Goal: Information Seeking & Learning: Learn about a topic

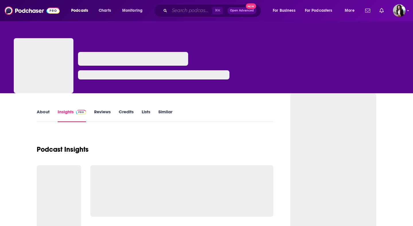
click at [180, 8] on input "Search podcasts, credits, & more..." at bounding box center [191, 10] width 43 height 9
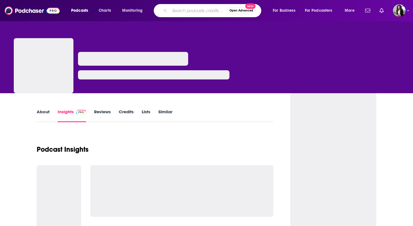
paste input "Business Legacy Podcast"
type input "Business Legacy Podcast"
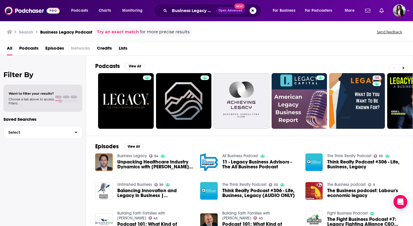
scroll to position [2, 0]
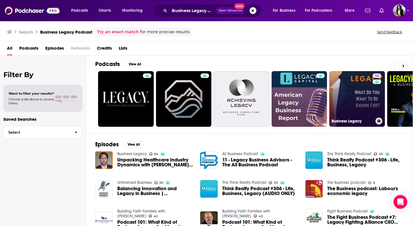
click at [361, 97] on link "34 Business Legacy" at bounding box center [357, 99] width 56 height 56
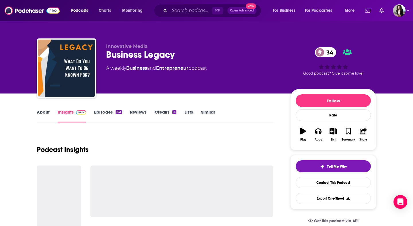
click at [45, 117] on link "About" at bounding box center [43, 115] width 13 height 13
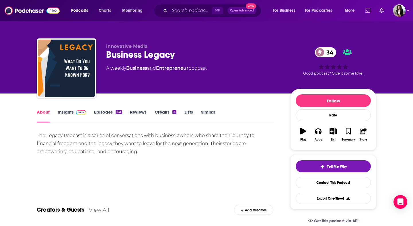
click at [72, 114] on link "Insights" at bounding box center [72, 115] width 28 height 13
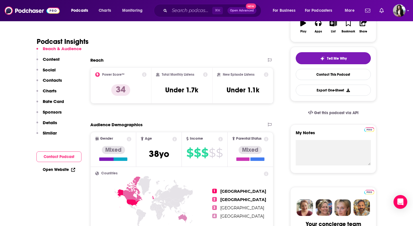
scroll to position [523, 0]
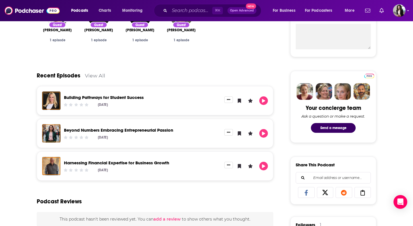
scroll to position [224, 0]
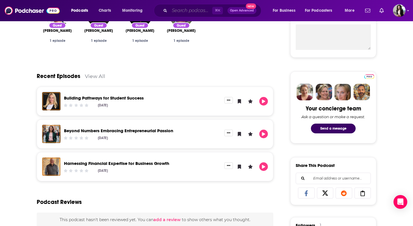
click at [181, 10] on input "Search podcasts, credits, & more..." at bounding box center [191, 10] width 43 height 9
paste input "[DOMAIN_NAME]. with Dr. [PERSON_NAME] and Dr. [PERSON_NAME]"
type input "[DOMAIN_NAME]. with Dr. [PERSON_NAME] and Dr. [PERSON_NAME]"
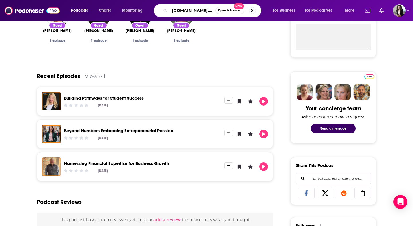
scroll to position [0, 80]
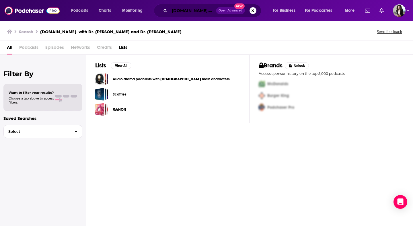
click at [186, 10] on input "[DOMAIN_NAME]. with Dr. [PERSON_NAME] and Dr. [PERSON_NAME]" at bounding box center [193, 10] width 46 height 9
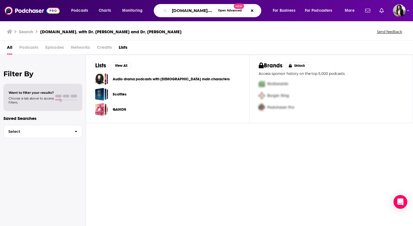
scroll to position [0, 80]
drag, startPoint x: 206, startPoint y: 12, endPoint x: 258, endPoint y: 13, distance: 51.9
click at [258, 13] on div "[DOMAIN_NAME]. with Dr. [PERSON_NAME] and Dr. [PERSON_NAME] Open Advanced New" at bounding box center [208, 10] width 108 height 13
type input "[DOMAIN_NAME]."
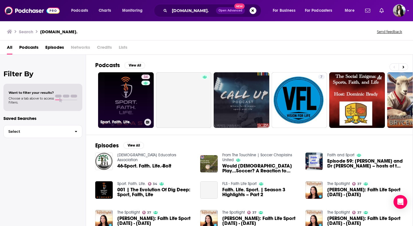
click at [124, 114] on link "34 Sport. Faith. Life." at bounding box center [126, 100] width 56 height 56
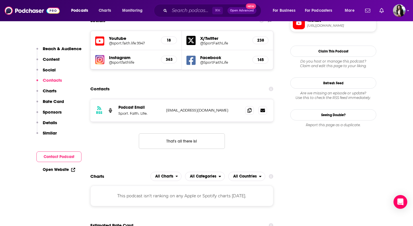
scroll to position [511, 0]
click at [249, 106] on span at bounding box center [249, 110] width 9 height 9
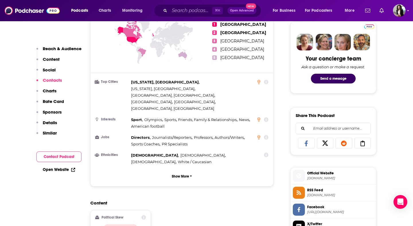
scroll to position [0, 0]
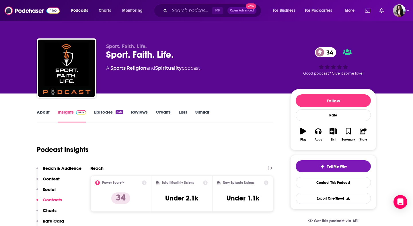
click at [44, 113] on link "About" at bounding box center [43, 115] width 13 height 13
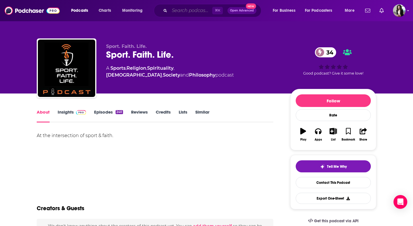
click at [196, 11] on input "Search podcasts, credits, & more..." at bounding box center [191, 10] width 43 height 9
paste input "The KYLO Show"
type input "The KYLO Show"
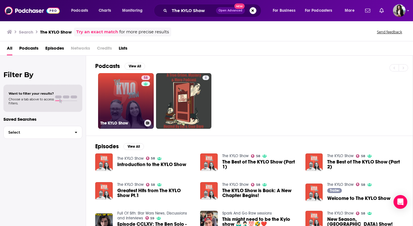
click at [116, 95] on link "58 The KYLO Show" at bounding box center [126, 101] width 56 height 56
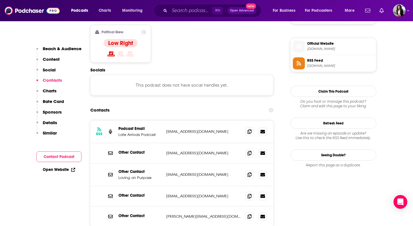
scroll to position [472, 0]
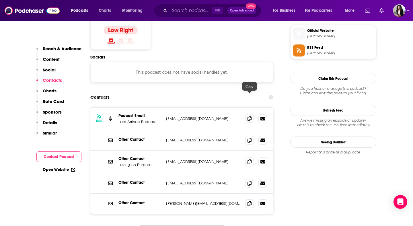
click at [250, 116] on icon at bounding box center [250, 118] width 4 height 5
click at [249, 159] on icon at bounding box center [250, 161] width 4 height 5
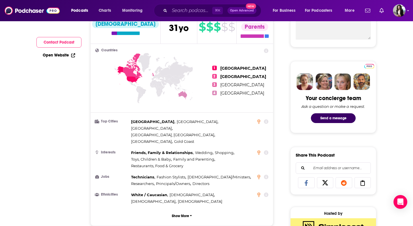
scroll to position [0, 0]
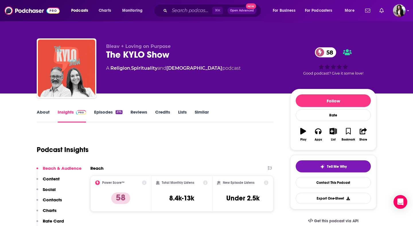
click at [42, 114] on link "About" at bounding box center [43, 115] width 13 height 13
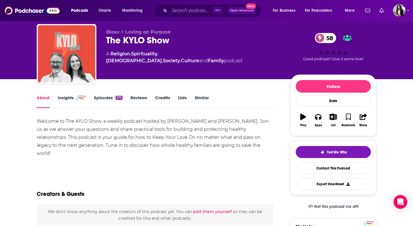
scroll to position [15, 0]
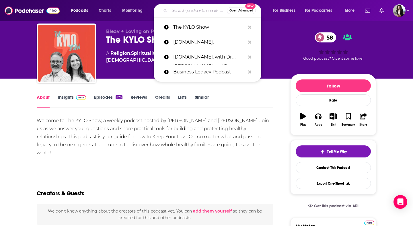
click at [192, 9] on input "Search podcasts, credits, & more..." at bounding box center [198, 10] width 57 height 9
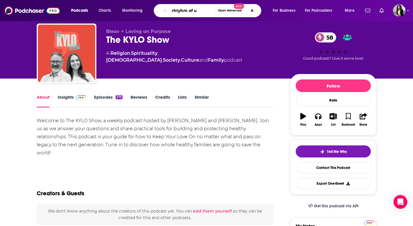
type input "rhtyhm of us"
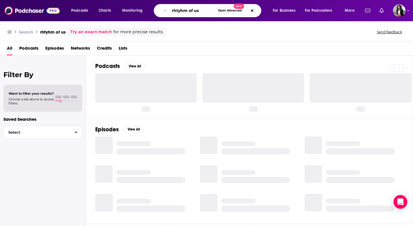
drag, startPoint x: 188, startPoint y: 11, endPoint x: 173, endPoint y: 11, distance: 14.9
click at [173, 11] on input "rhtyhm of us" at bounding box center [193, 10] width 46 height 9
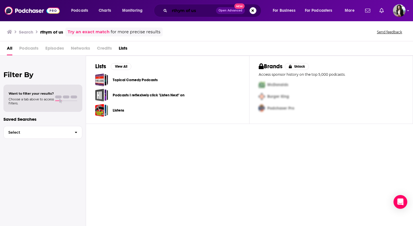
click at [189, 9] on input "rthym of us" at bounding box center [193, 10] width 46 height 9
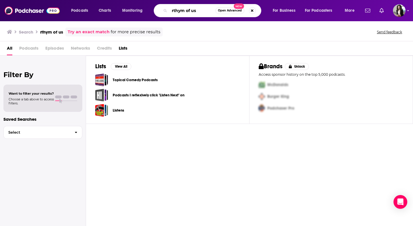
click at [189, 9] on input "rthym of us" at bounding box center [193, 10] width 46 height 9
click at [176, 13] on input "rthym of us" at bounding box center [193, 10] width 46 height 9
drag, startPoint x: 185, startPoint y: 11, endPoint x: 171, endPoint y: 11, distance: 13.5
click at [171, 11] on input "rhyme of us" at bounding box center [193, 10] width 46 height 9
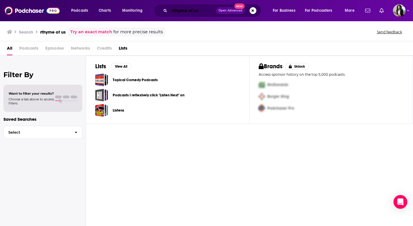
click at [178, 8] on input "rthyme of us" at bounding box center [193, 10] width 46 height 9
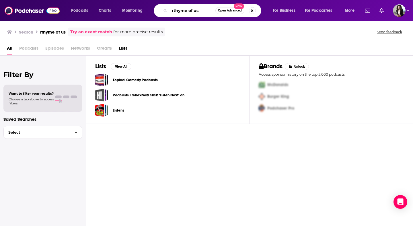
click at [182, 12] on input "rthyme of us" at bounding box center [193, 10] width 46 height 9
click at [196, 16] on div "rthyme of us Open Advanced New" at bounding box center [208, 10] width 108 height 13
click at [196, 10] on input "rthyme of us" at bounding box center [193, 10] width 46 height 9
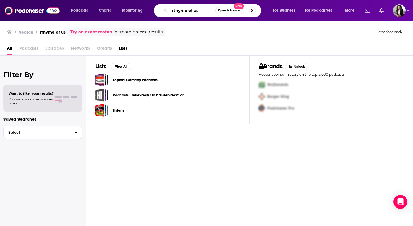
paste input "The Rhythm of U"
type input "The Rhythm of Us"
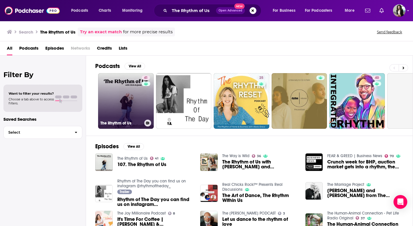
click at [127, 101] on link "41 The Rhythm of Us" at bounding box center [126, 101] width 56 height 56
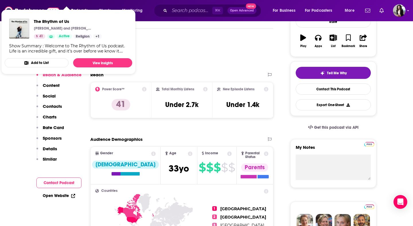
scroll to position [85, 0]
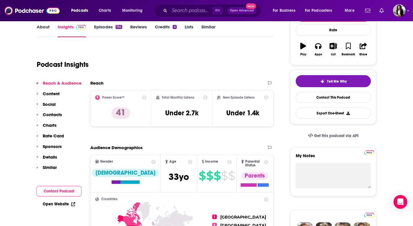
click at [161, 57] on div "Podcast Insights" at bounding box center [153, 60] width 232 height 29
click at [110, 25] on link "Episodes 154" at bounding box center [108, 30] width 28 height 13
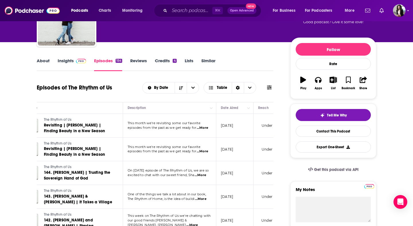
scroll to position [0, 33]
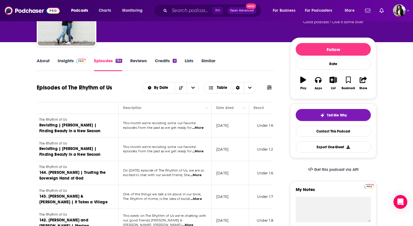
click at [71, 61] on link "Insights" at bounding box center [72, 64] width 28 height 13
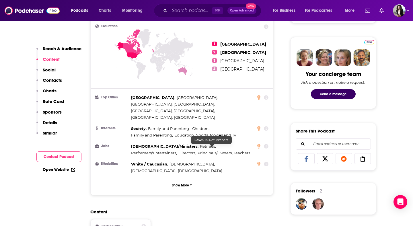
scroll to position [422, 0]
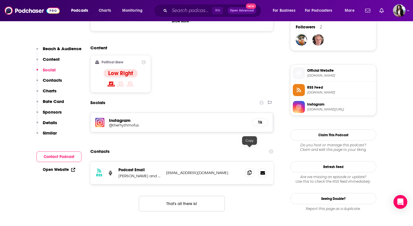
click at [248, 170] on icon at bounding box center [250, 172] width 4 height 5
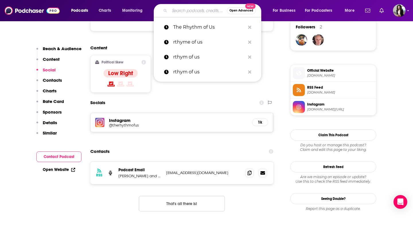
click at [192, 10] on input "Search podcasts, credits, & more..." at bounding box center [198, 10] width 57 height 9
paste input "[PERSON_NAME] Podcast"
type input "[PERSON_NAME] Podcast"
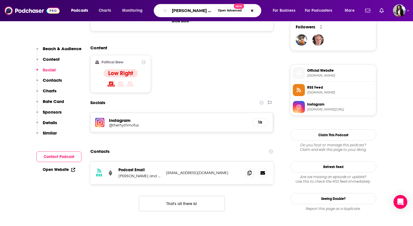
scroll to position [0, 4]
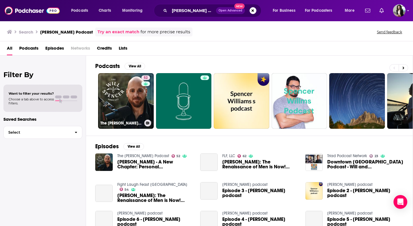
click at [137, 101] on link "52 The [PERSON_NAME] Podcast" at bounding box center [126, 101] width 56 height 56
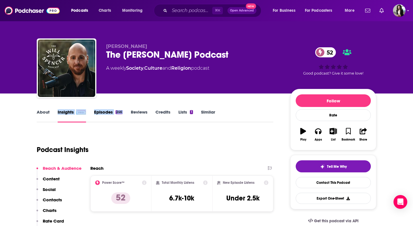
drag, startPoint x: 137, startPoint y: 101, endPoint x: 69, endPoint y: 107, distance: 67.9
click at [40, 111] on link "About" at bounding box center [43, 115] width 13 height 13
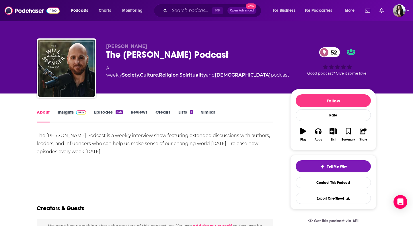
click at [91, 115] on div "Insights" at bounding box center [76, 115] width 36 height 13
click at [71, 115] on link "Insights" at bounding box center [72, 115] width 28 height 13
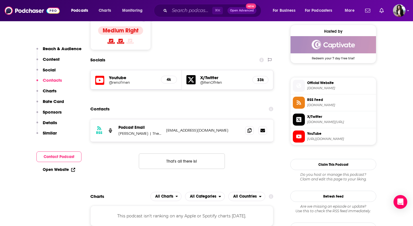
scroll to position [490, 0]
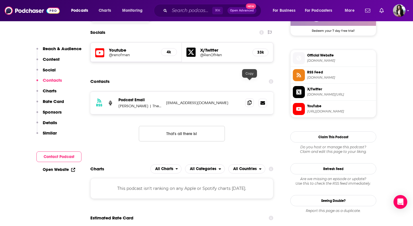
click at [251, 98] on span at bounding box center [249, 102] width 9 height 9
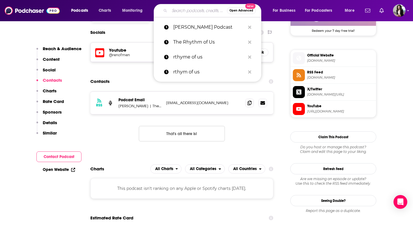
click at [198, 8] on input "Search podcasts, credits, & more..." at bounding box center [198, 10] width 57 height 9
paste input "Warrior Within [DEMOGRAPHIC_DATA] Manhood"
type input "Warrior Within [DEMOGRAPHIC_DATA] Manhood"
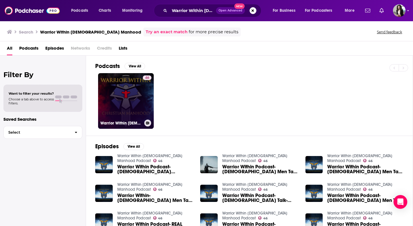
click at [111, 99] on link "46 Warrior Within [DEMOGRAPHIC_DATA] Manhood Podcast" at bounding box center [126, 101] width 56 height 56
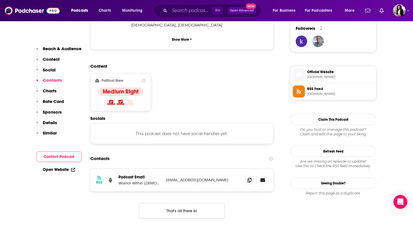
scroll to position [439, 0]
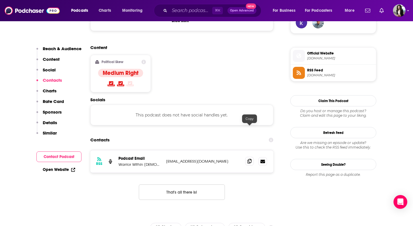
click at [247, 157] on span at bounding box center [249, 161] width 9 height 9
click at [181, 9] on input "Search podcasts, credits, & more..." at bounding box center [191, 10] width 43 height 9
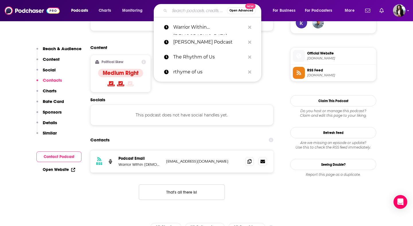
paste input "Youth Culture Matters"
type input "Youth Culture Matters"
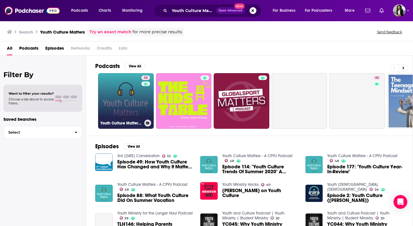
click at [135, 99] on link "48 Youth Culture Matters - A CPYU Podcast" at bounding box center [126, 101] width 56 height 56
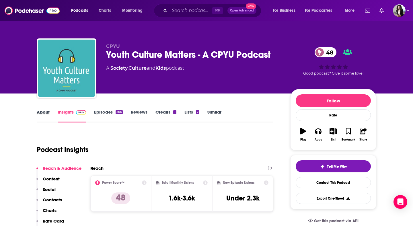
click at [50, 110] on div "About" at bounding box center [47, 115] width 21 height 13
click at [44, 115] on link "About" at bounding box center [43, 115] width 13 height 13
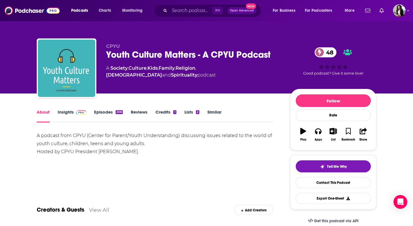
click at [70, 113] on link "Insights" at bounding box center [72, 115] width 28 height 13
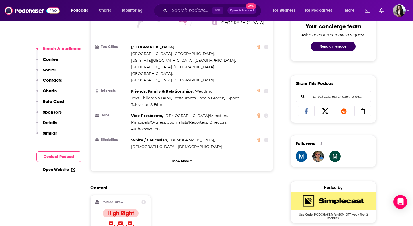
scroll to position [61, 0]
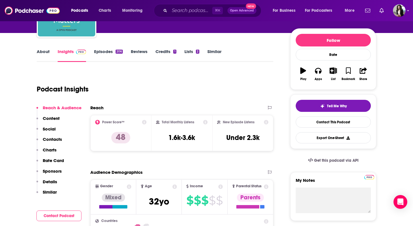
click at [101, 48] on div "About Insights Episodes 206 Reviews Credits 1 Lists 2 Similar" at bounding box center [155, 55] width 237 height 14
click at [103, 51] on link "Episodes 206" at bounding box center [108, 55] width 29 height 13
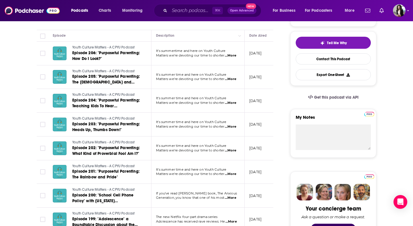
scroll to position [88, 0]
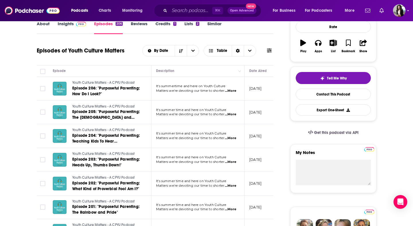
click at [75, 25] on span at bounding box center [80, 23] width 12 height 5
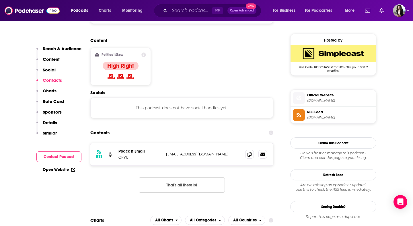
scroll to position [460, 0]
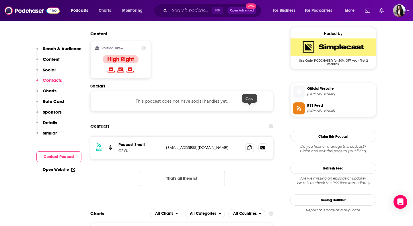
click at [247, 137] on div "RSS Podcast Email CPYU [EMAIL_ADDRESS][DOMAIN_NAME] [EMAIL_ADDRESS][DOMAIN_NAME]" at bounding box center [181, 148] width 183 height 22
click at [252, 143] on span at bounding box center [249, 147] width 9 height 9
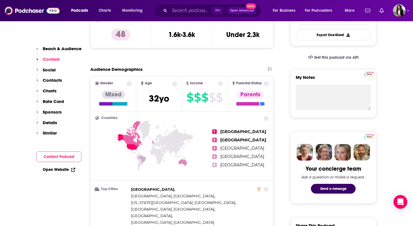
scroll to position [0, 0]
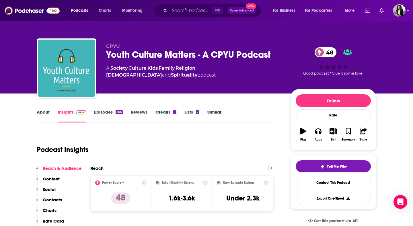
click at [103, 112] on link "Episodes 206" at bounding box center [108, 115] width 29 height 13
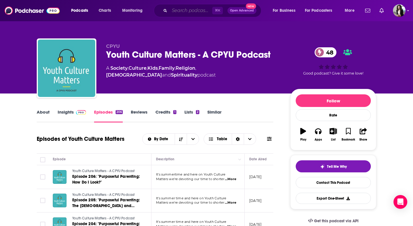
click at [204, 9] on input "Search podcasts, credits, & more..." at bounding box center [191, 10] width 43 height 9
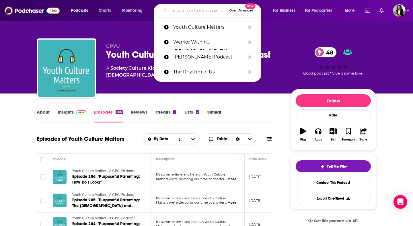
paste input "Act Like Men"
type input "Act Like Men"
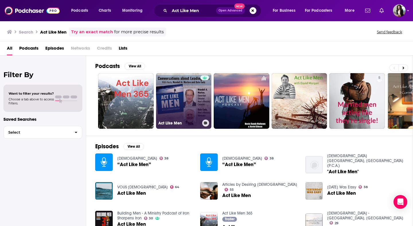
click at [186, 92] on link "Act Like Men" at bounding box center [184, 101] width 56 height 56
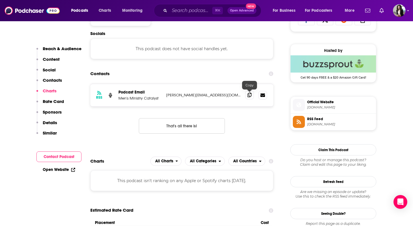
scroll to position [397, 0]
click at [250, 94] on icon at bounding box center [250, 95] width 4 height 5
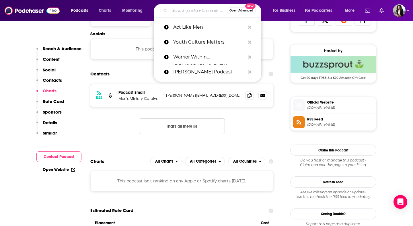
click at [202, 8] on input "Search podcasts, credits, & more..." at bounding box center [198, 10] width 57 height 9
paste input "Dudes + Dads"
type input "Dudes + Dads"
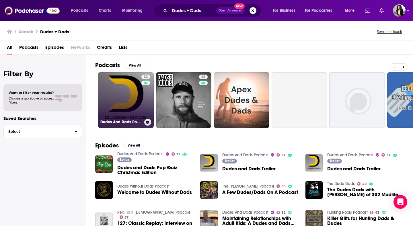
click at [123, 106] on link "32 Dudes And Dads Podcast" at bounding box center [126, 100] width 56 height 56
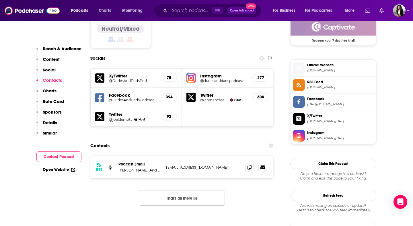
scroll to position [506, 0]
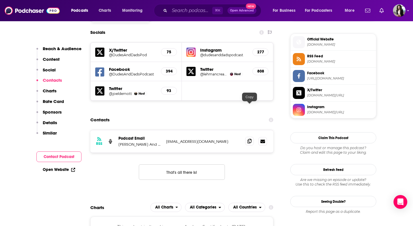
click at [246, 137] on span at bounding box center [249, 141] width 9 height 9
click at [201, 11] on input "Search podcasts, credits, & more..." at bounding box center [191, 10] width 43 height 9
paste input "Father on Purpose"
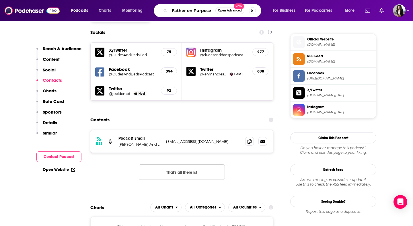
type input "Father on Purpose"
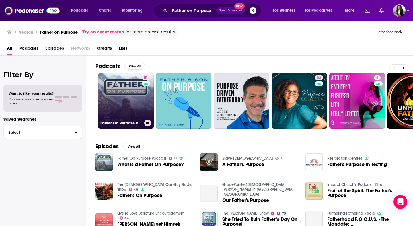
click at [133, 95] on link "51 Father On Purpose Podcast" at bounding box center [126, 101] width 56 height 56
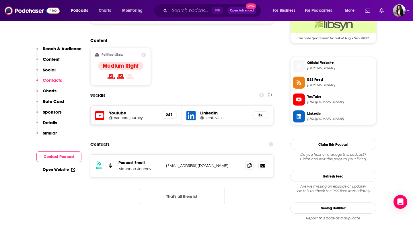
scroll to position [436, 0]
click at [252, 161] on span at bounding box center [249, 165] width 9 height 9
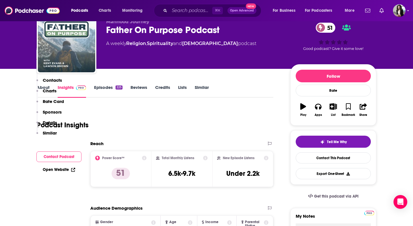
scroll to position [0, 0]
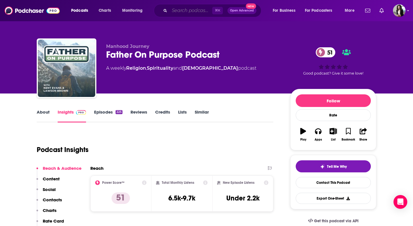
click at [185, 9] on input "Search podcasts, credits, & more..." at bounding box center [191, 10] width 43 height 9
paste input "First Class Fatherhood"
type input "First Class Fatherhood"
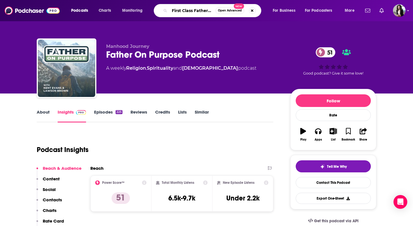
scroll to position [0, 6]
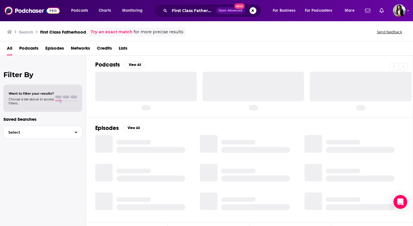
scroll to position [2, 0]
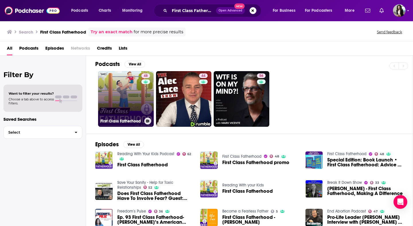
click at [116, 91] on link "48 First Class Fatherhood" at bounding box center [126, 99] width 56 height 56
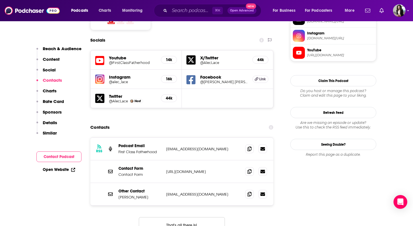
scroll to position [537, 0]
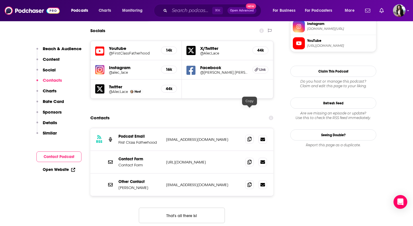
click at [250, 137] on icon at bounding box center [250, 139] width 4 height 5
